Goal: Task Accomplishment & Management: Complete application form

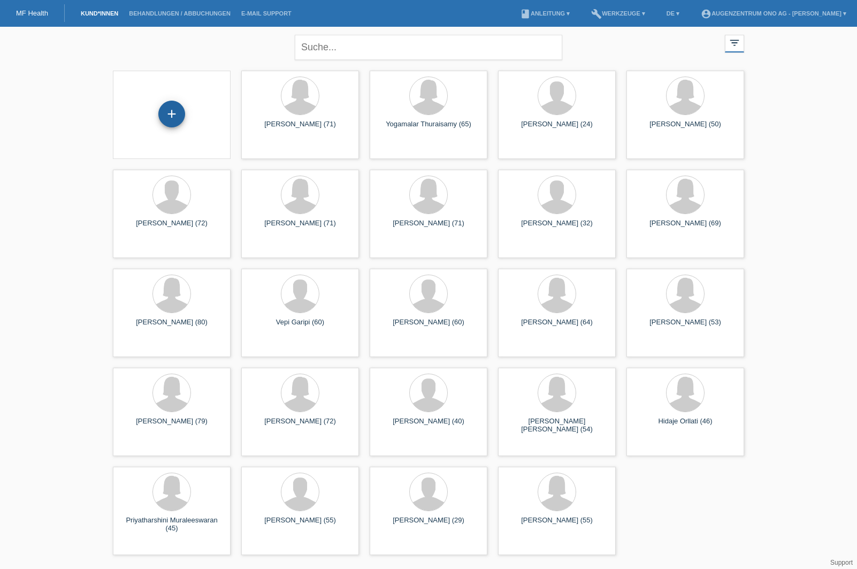
click at [162, 113] on div "+" at bounding box center [172, 114] width 26 height 18
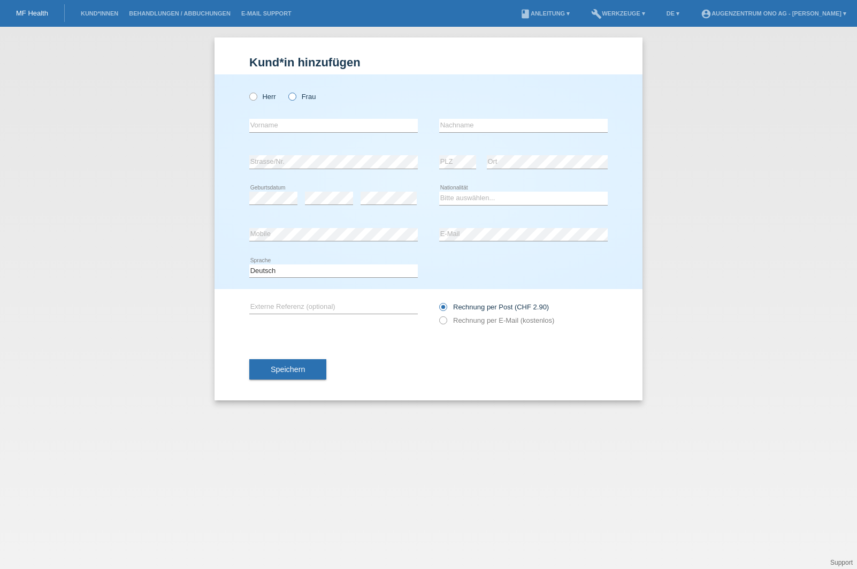
click at [287, 91] on icon at bounding box center [287, 91] width 0 height 0
click at [290, 98] on input "Frau" at bounding box center [291, 96] width 7 height 7
radio input "true"
click at [308, 120] on input "text" at bounding box center [333, 125] width 169 height 13
type input "Wider"
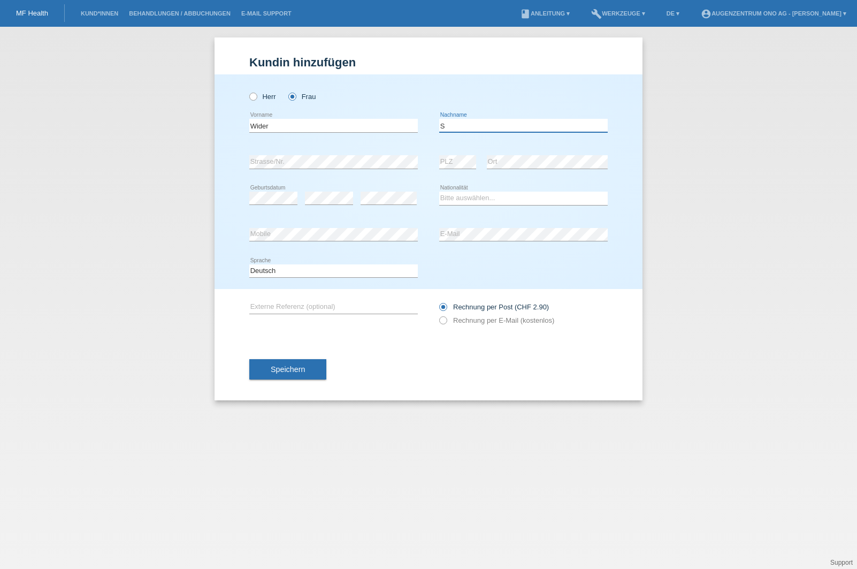
type input "S"
drag, startPoint x: 277, startPoint y: 125, endPoint x: 204, endPoint y: 115, distance: 73.0
click at [204, 115] on div "Kund*in hinzufügen Kunde hinzufügen Kundin hinzufügen Herr Frau Wider error Vor…" at bounding box center [428, 298] width 857 height 542
type input "Susanne"
type input "Wider"
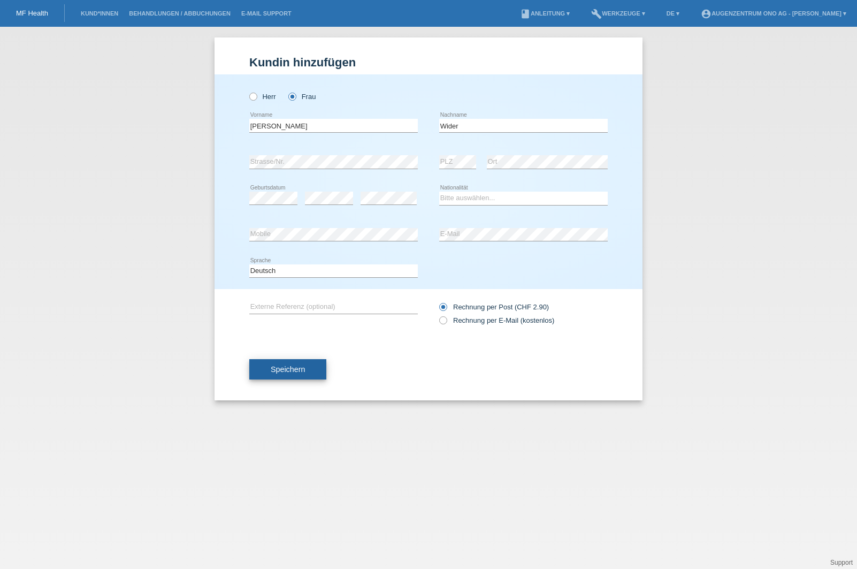
click at [287, 368] on span "Speichern" at bounding box center [288, 369] width 34 height 9
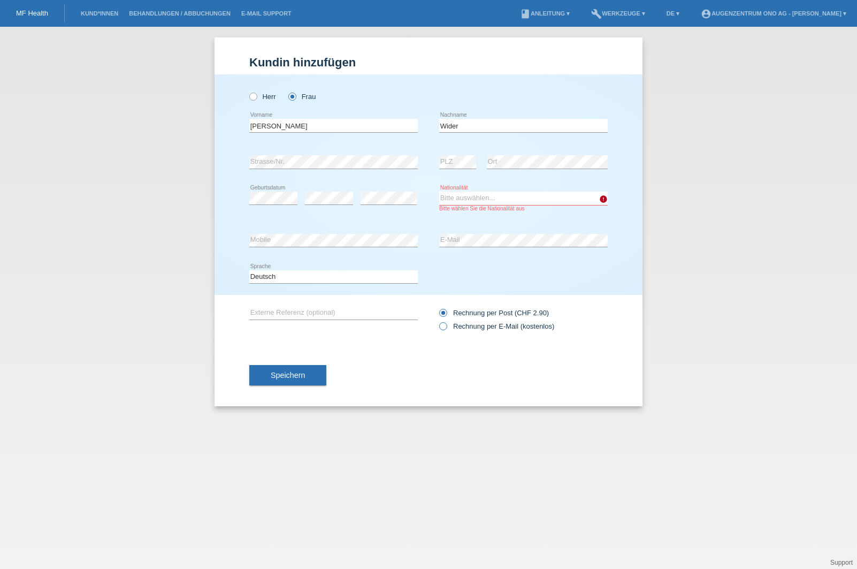
click at [438, 321] on icon at bounding box center [438, 321] width 0 height 0
click at [441, 326] on input "Rechnung per E-Mail (kostenlos)" at bounding box center [442, 328] width 7 height 13
radio input "true"
click at [495, 199] on select "Bitte auswählen... Schweiz Deutschland Liechtenstein Österreich ------------ Af…" at bounding box center [523, 198] width 169 height 13
select select "CH"
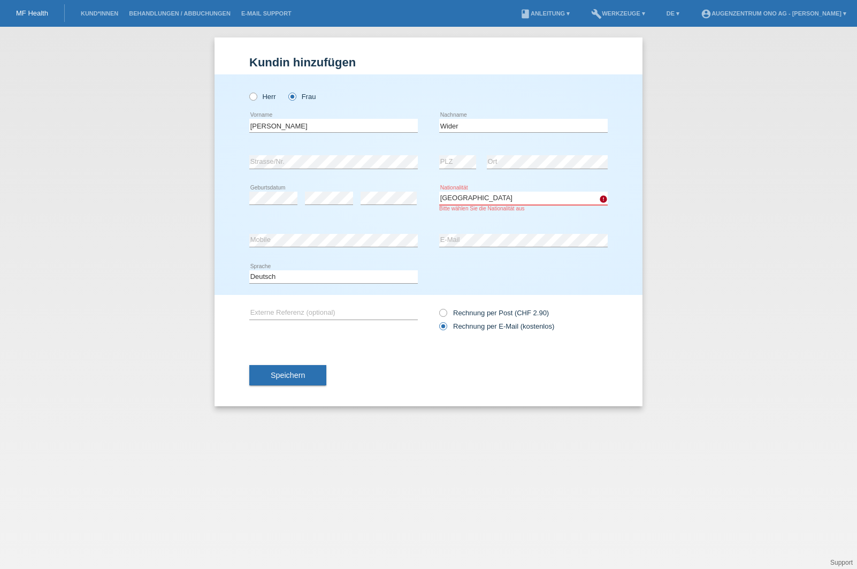
click at [439, 192] on select "Bitte auswählen... Schweiz Deutschland Liechtenstein Österreich ------------ Af…" at bounding box center [523, 198] width 169 height 13
click at [279, 378] on span "Speichern" at bounding box center [288, 375] width 34 height 9
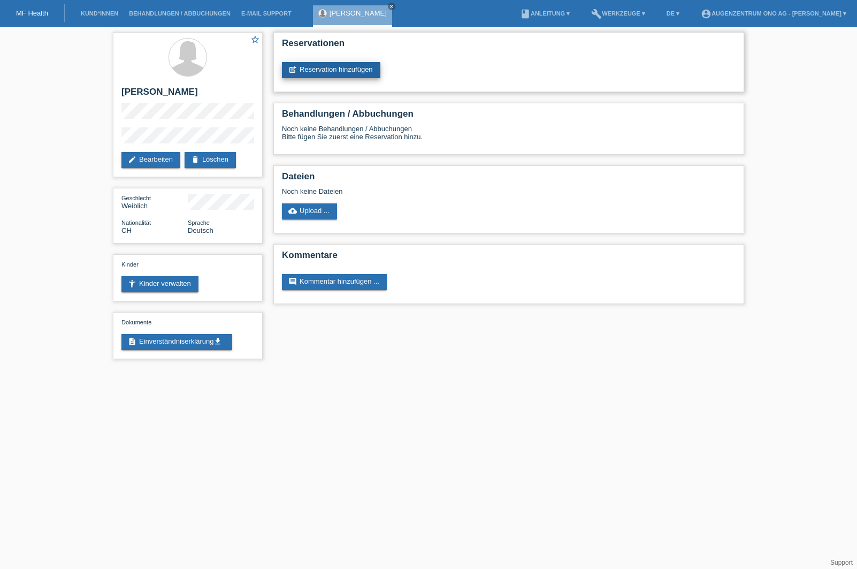
click at [315, 73] on link "post_add Reservation hinzufügen" at bounding box center [331, 70] width 98 height 16
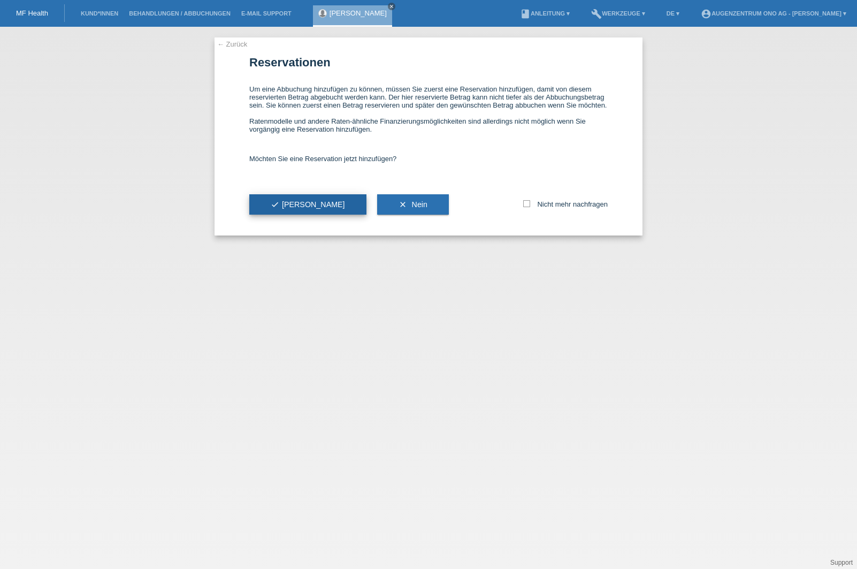
click at [298, 210] on button "check Ja" at bounding box center [307, 204] width 117 height 20
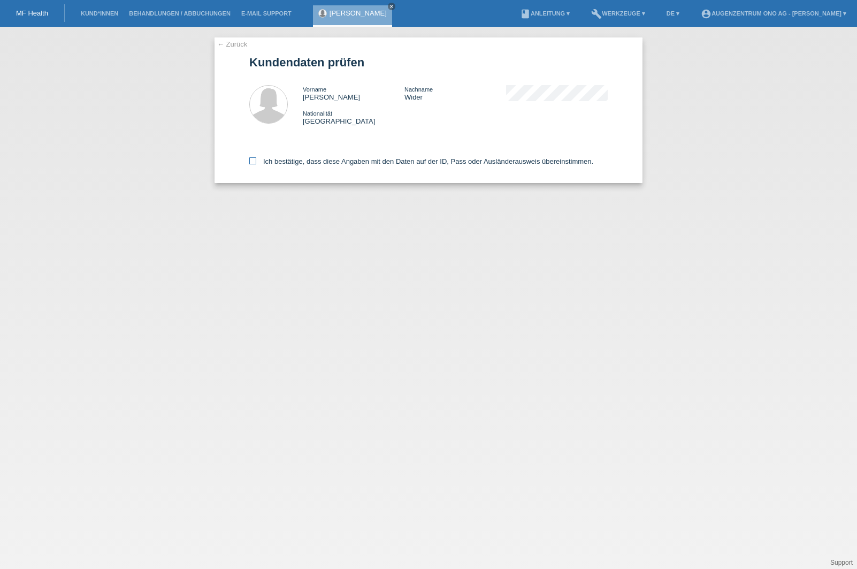
click at [254, 159] on icon at bounding box center [252, 160] width 7 height 7
click at [254, 159] on input "Ich bestätige, dass diese Angaben mit den Daten auf der ID, Pass oder Ausländer…" at bounding box center [252, 160] width 7 height 7
checkbox input "true"
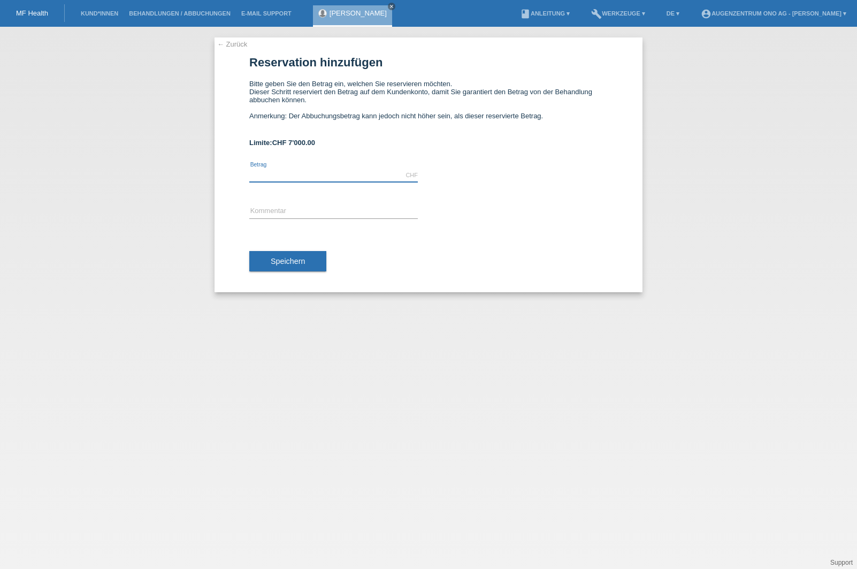
click at [383, 171] on input "text" at bounding box center [333, 175] width 169 height 13
type input "1900.00"
click at [323, 213] on input "text" at bounding box center [333, 211] width 169 height 13
type input "S"
type input "OP Cat OP [DATE]"
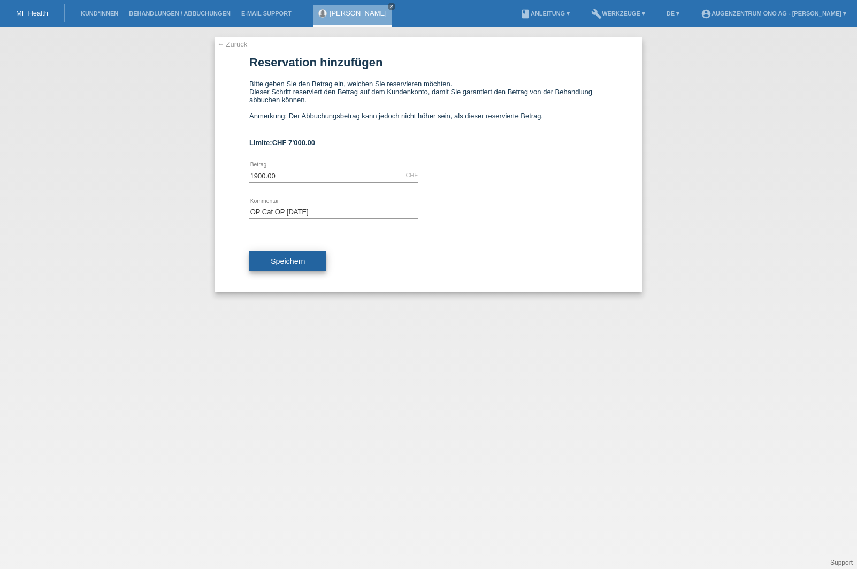
click at [291, 261] on span "Speichern" at bounding box center [288, 261] width 34 height 9
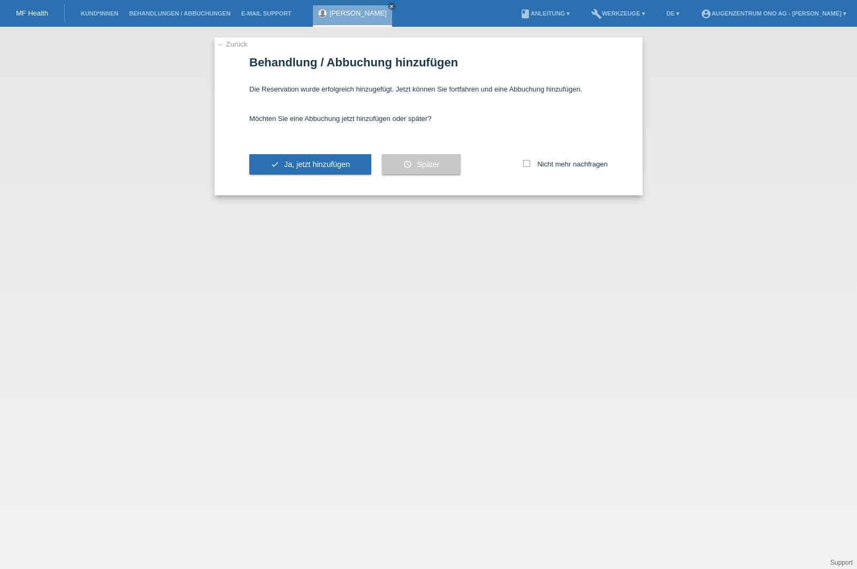
click at [423, 166] on span "Später" at bounding box center [428, 164] width 22 height 9
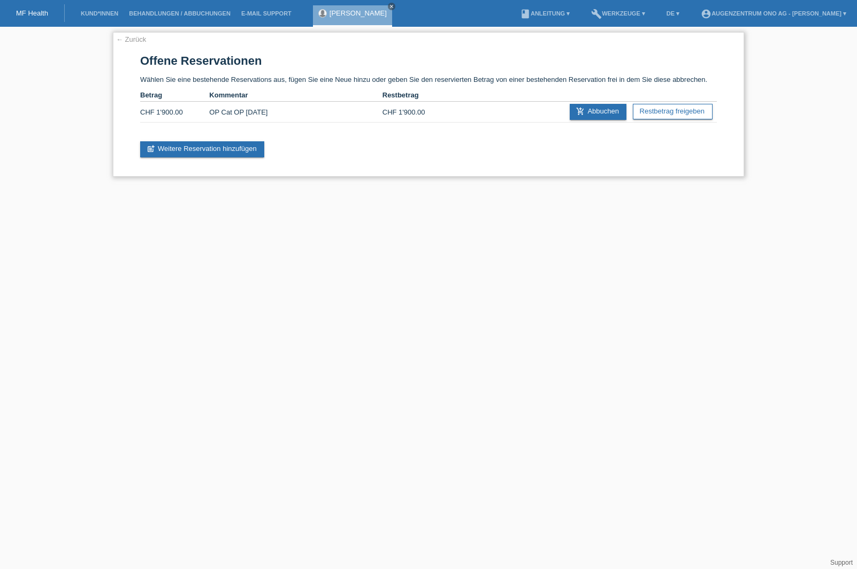
click at [122, 33] on div "← Zurück Offene Reservationen Wählen Sie eine bestehende Reservations aus, füge…" at bounding box center [429, 104] width 632 height 144
click at [123, 37] on link "← Zurück" at bounding box center [131, 39] width 30 height 8
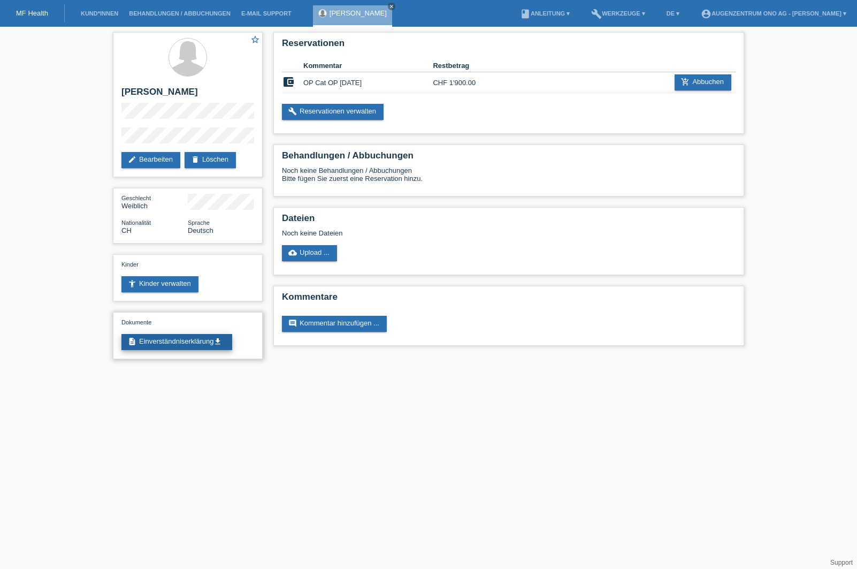
click at [148, 344] on link "description Einverständniserklärung get_app" at bounding box center [176, 342] width 111 height 16
